Goal: Task Accomplishment & Management: Manage account settings

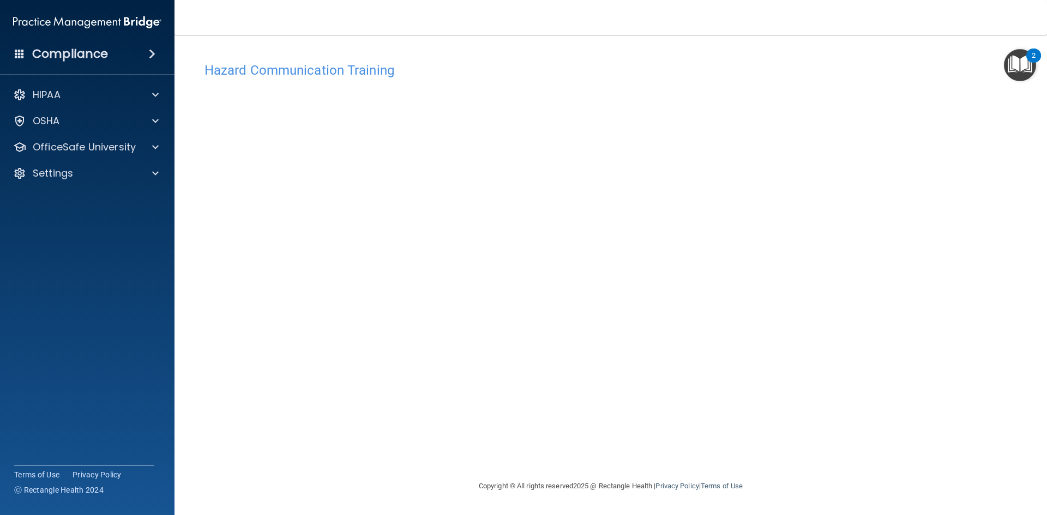
click at [33, 391] on div "Compliance HIPAA Documents and Policies Report an Incident Business Associates …" at bounding box center [87, 257] width 175 height 515
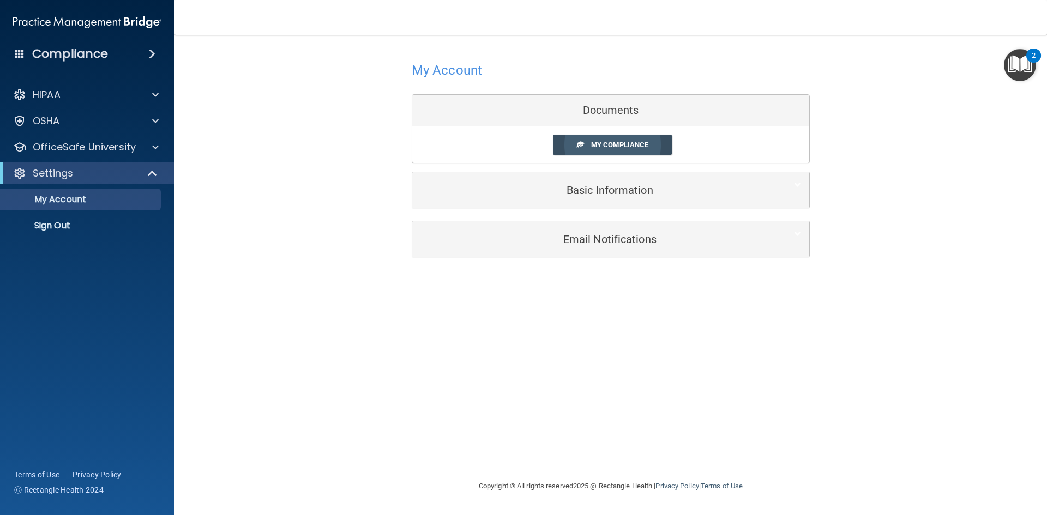
click at [631, 147] on span "My Compliance" at bounding box center [619, 145] width 57 height 8
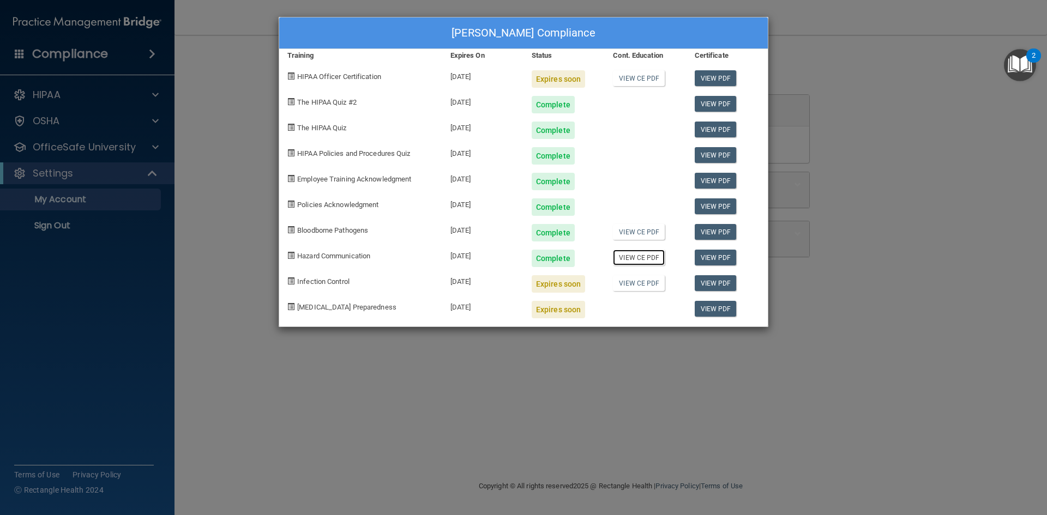
click at [644, 259] on link "View CE PDF" at bounding box center [639, 258] width 52 height 16
